Goal: Information Seeking & Learning: Check status

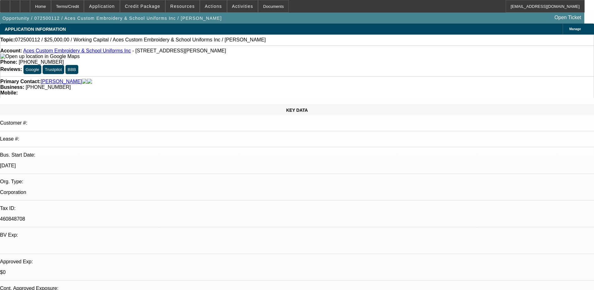
select select "0"
select select "1"
select select "2"
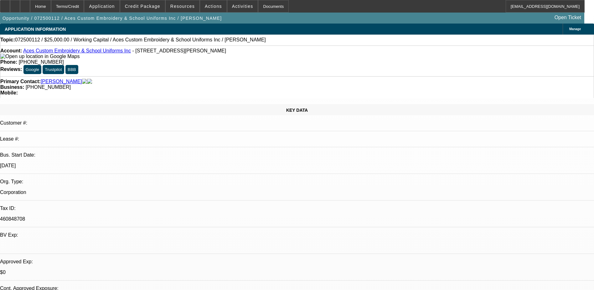
select select "6"
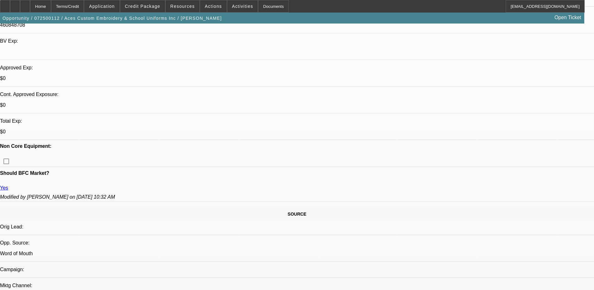
scroll to position [188, 0]
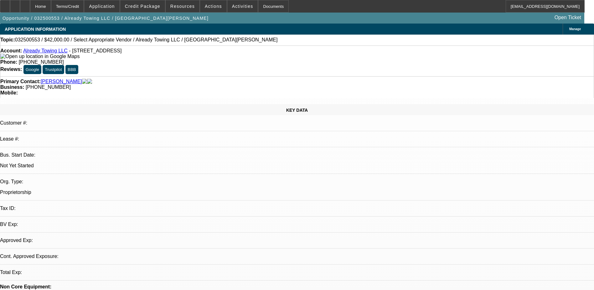
select select "0"
select select "2"
select select "0.1"
select select "1"
select select "2"
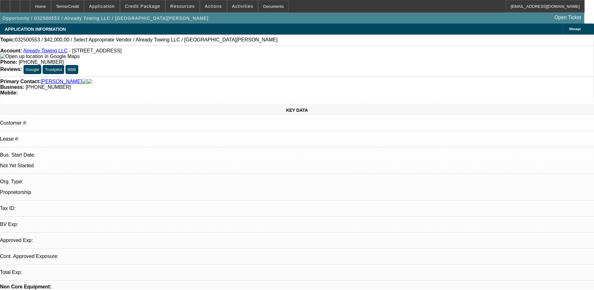
select select "4"
drag, startPoint x: 527, startPoint y: 198, endPoint x: 577, endPoint y: 201, distance: 49.9
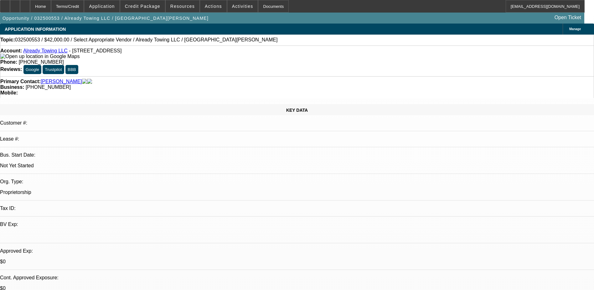
drag, startPoint x: 577, startPoint y: 201, endPoint x: 472, endPoint y: 207, distance: 104.8
drag, startPoint x: 448, startPoint y: 197, endPoint x: 512, endPoint y: 197, distance: 64.2
drag, startPoint x: 512, startPoint y: 197, endPoint x: 508, endPoint y: 199, distance: 4.3
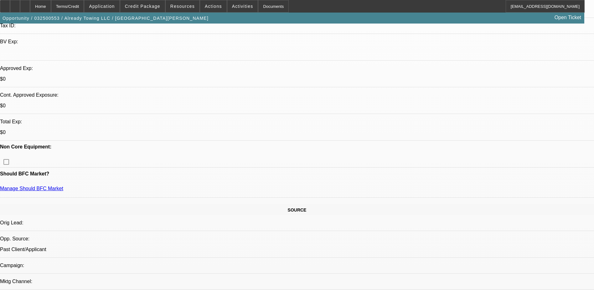
scroll to position [188, 0]
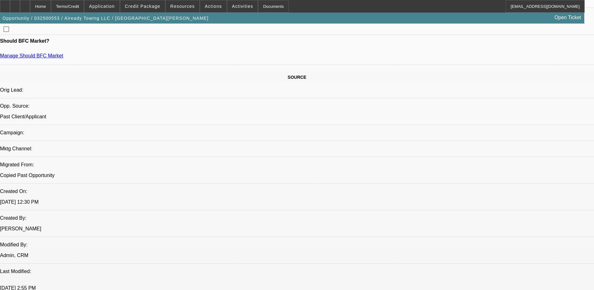
scroll to position [313, 0]
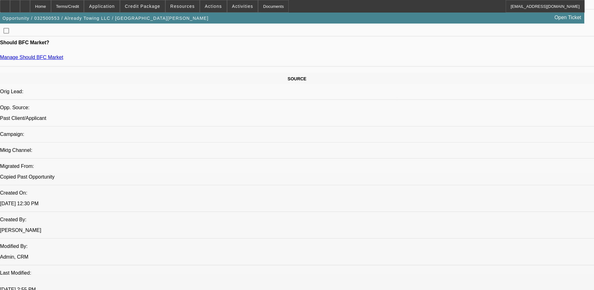
scroll to position [0, 0]
drag, startPoint x: 460, startPoint y: 195, endPoint x: 479, endPoint y: 195, distance: 19.4
drag, startPoint x: 475, startPoint y: 196, endPoint x: 521, endPoint y: 195, distance: 46.4
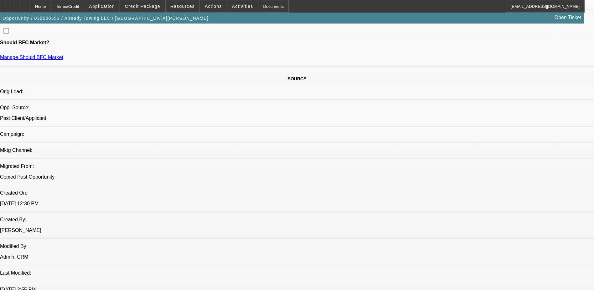
drag, startPoint x: 521, startPoint y: 195, endPoint x: 510, endPoint y: 193, distance: 10.8
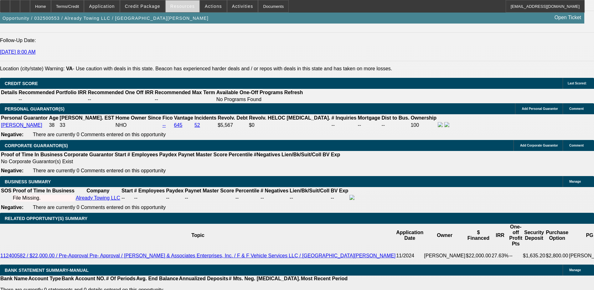
scroll to position [971, 0]
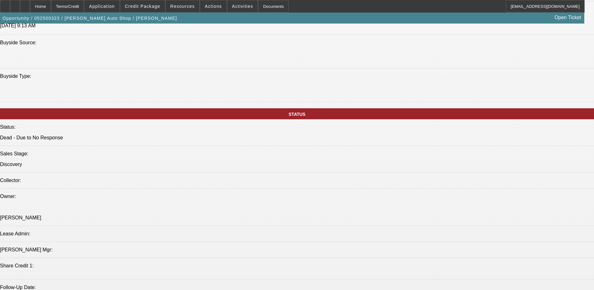
select select "0"
select select "2"
select select "0.1"
select select "1"
select select "2"
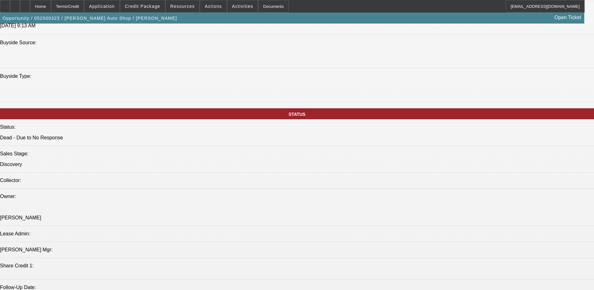
select select "4"
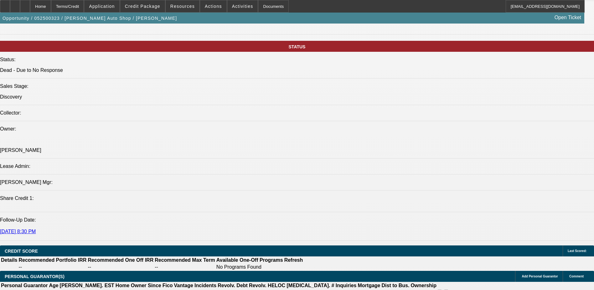
scroll to position [749, 0]
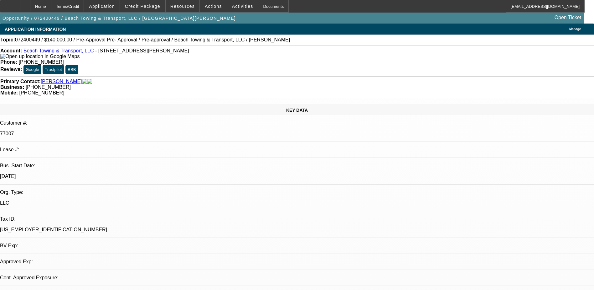
select select "0"
select select "2"
select select "0.1"
select select "4"
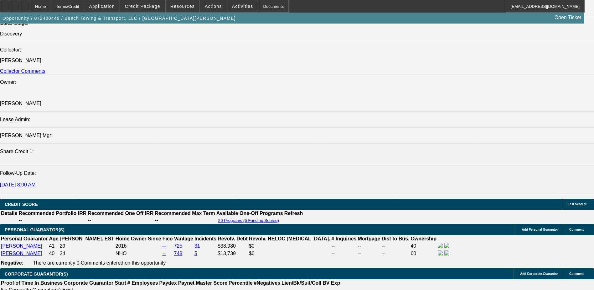
scroll to position [846, 0]
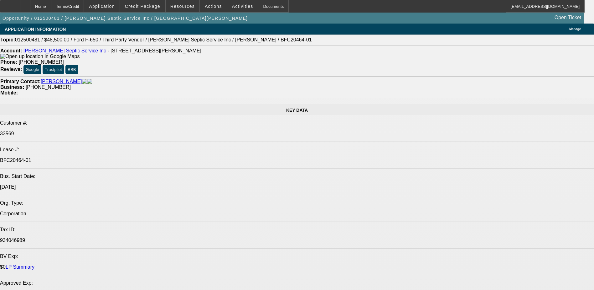
select select "0"
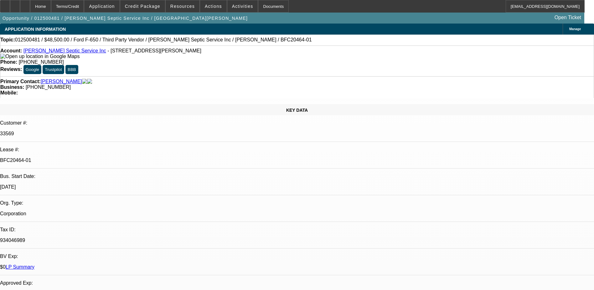
select select "2"
select select "0"
select select "2"
select select "0.1"
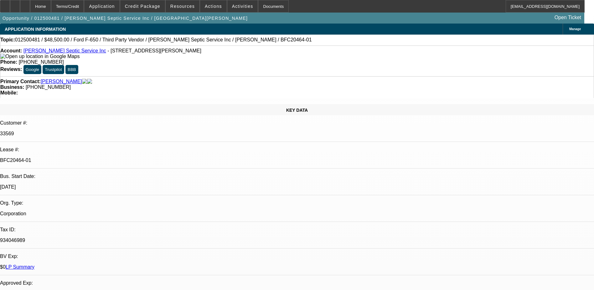
select select "0"
select select "2"
select select "0.1"
select select "1"
select select "2"
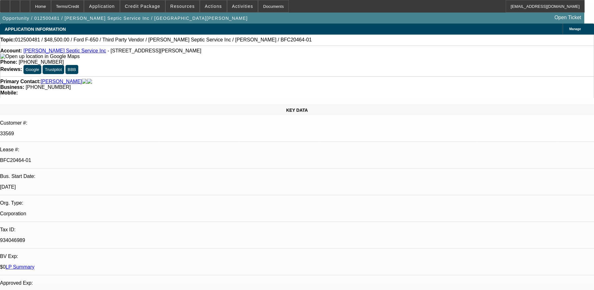
select select "6"
select select "1"
select select "2"
select select "4"
select select "1"
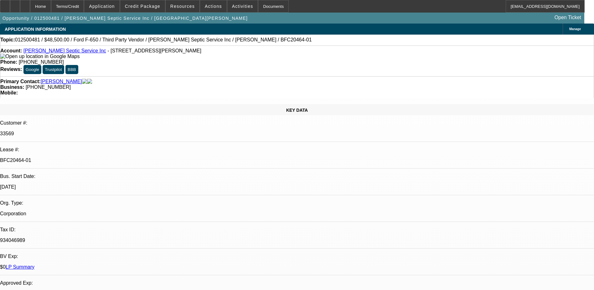
select select "2"
select select "4"
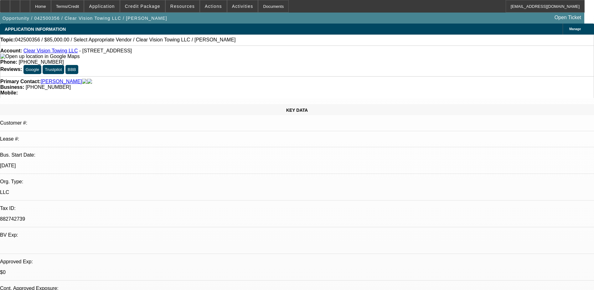
select select "0"
select select "2"
select select "0.1"
select select "4"
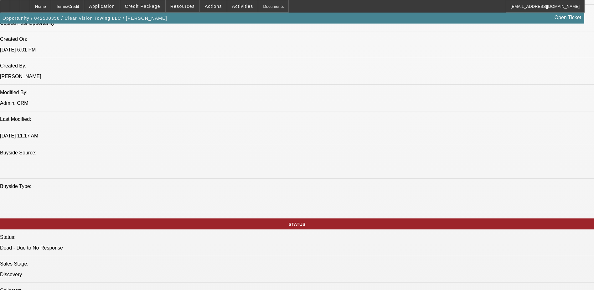
scroll to position [376, 0]
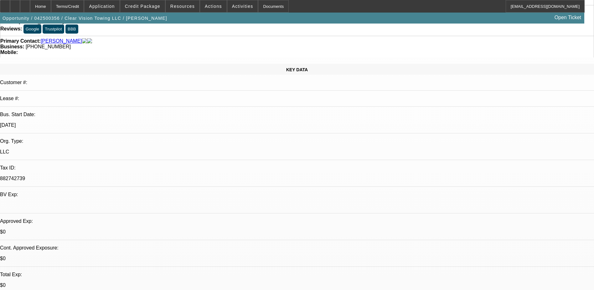
scroll to position [0, 0]
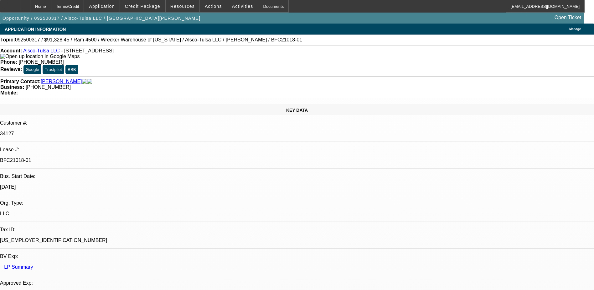
select select "0"
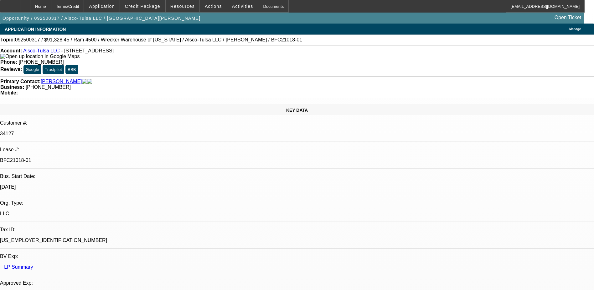
select select "0"
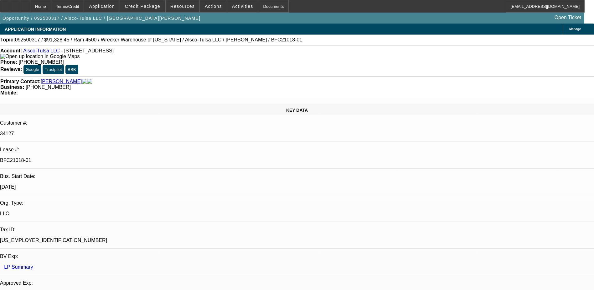
select select "0"
select select "1"
select select "6"
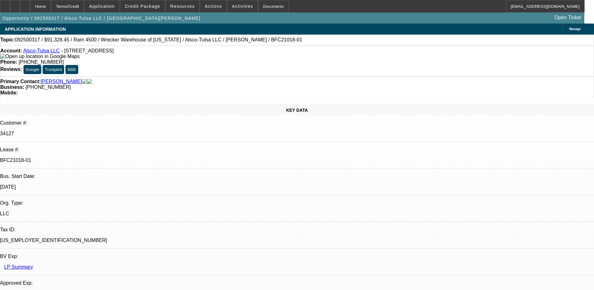
select select "1"
select select "6"
select select "1"
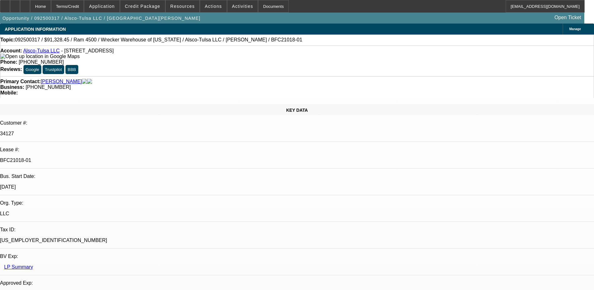
select select "6"
select select "1"
select select "6"
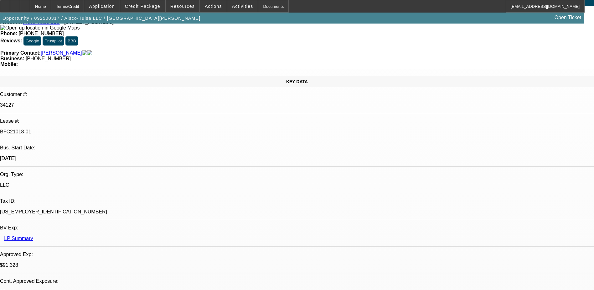
scroll to position [0, 0]
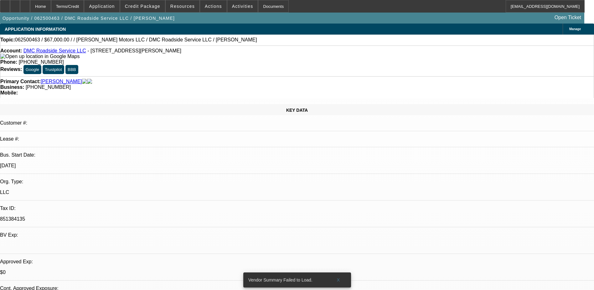
select select "0"
select select "2"
select select "0.1"
select select "4"
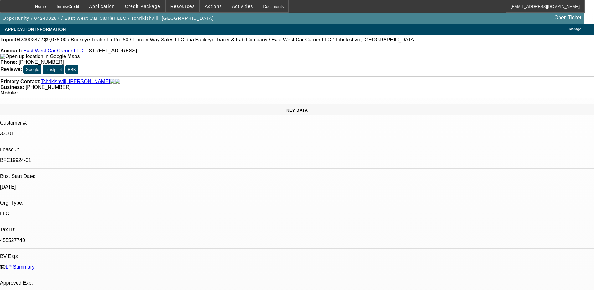
select select "0"
select select "2"
select select "0"
select select "2"
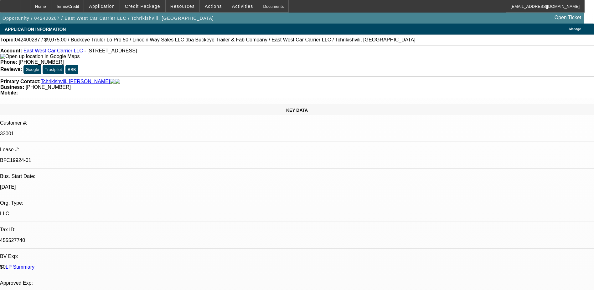
select select "0.1"
select select "0"
select select "2"
select select "0.1"
select select "0"
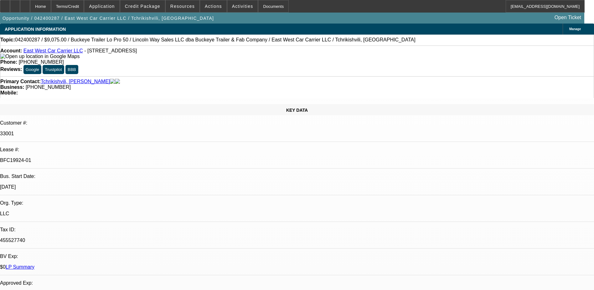
select select "0"
select select "0.1"
select select "1"
select select "2"
select select "6"
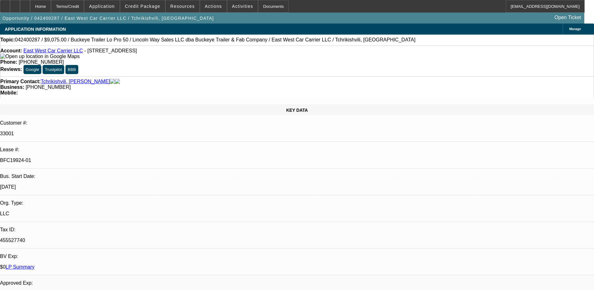
select select "1"
select select "2"
select select "4"
select select "1"
select select "2"
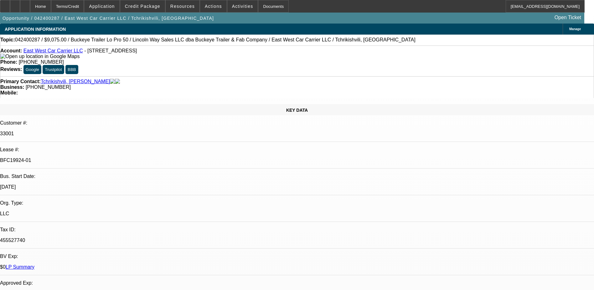
select select "4"
select select "1"
select select "4"
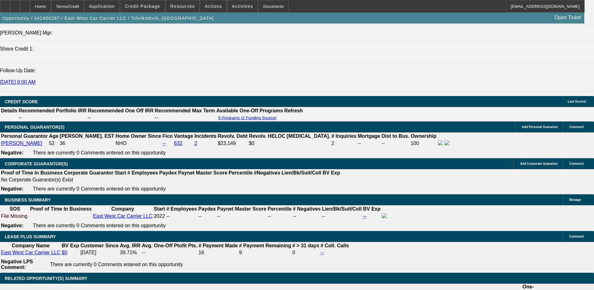
scroll to position [909, 0]
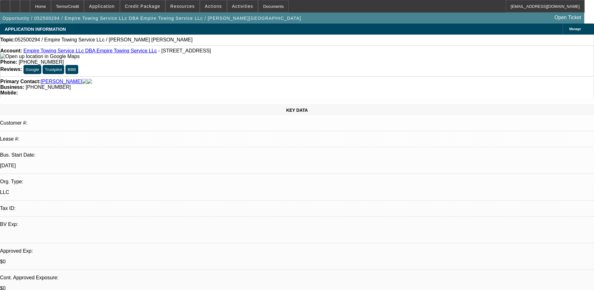
select select "0"
select select "2"
select select "0.1"
select select "4"
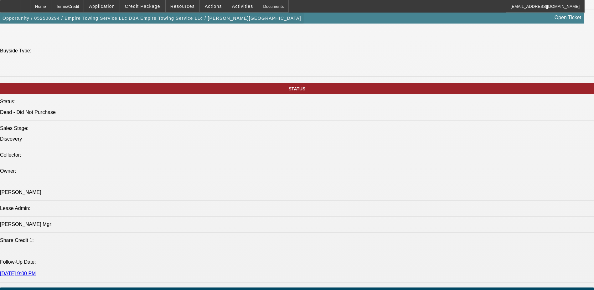
scroll to position [501, 0]
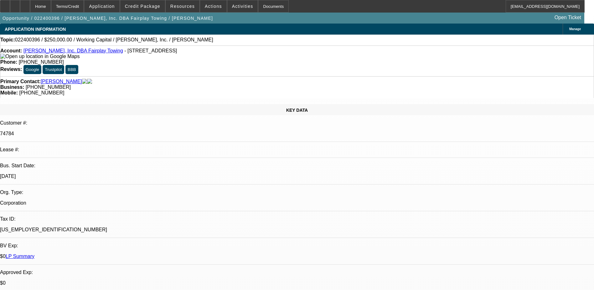
select select "0"
select select "1"
select select "2"
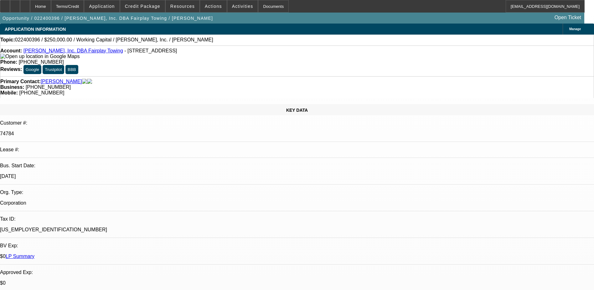
select select "6"
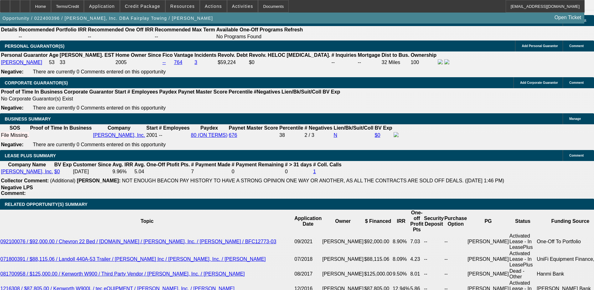
scroll to position [971, 0]
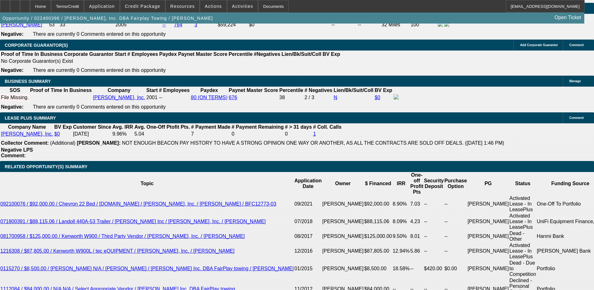
drag, startPoint x: 431, startPoint y: 220, endPoint x: 541, endPoint y: 229, distance: 111.2
drag, startPoint x: 541, startPoint y: 229, endPoint x: 528, endPoint y: 227, distance: 13.8
